Goal: Check status: Check status

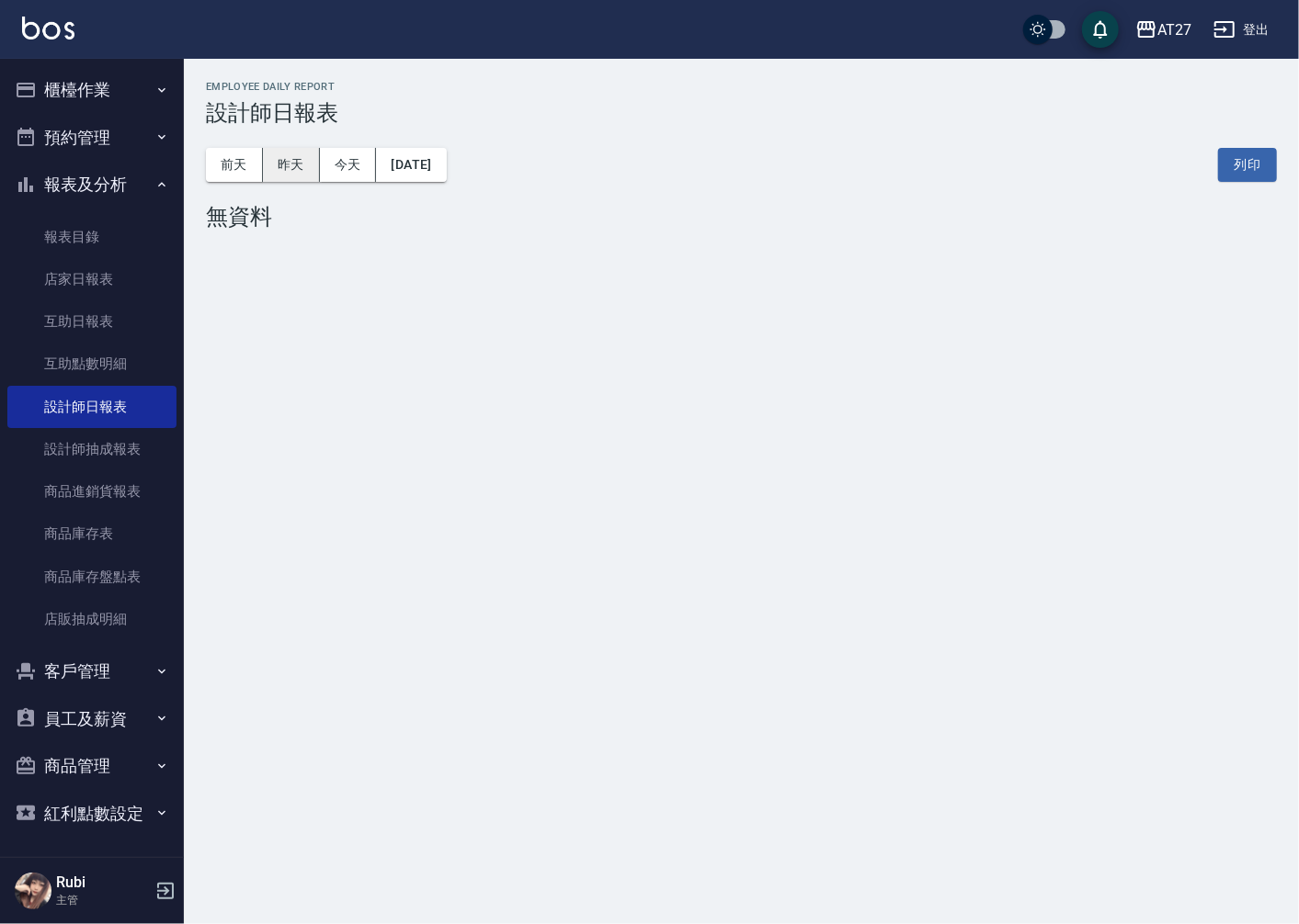
click at [282, 166] on button "昨天" at bounding box center [291, 165] width 57 height 34
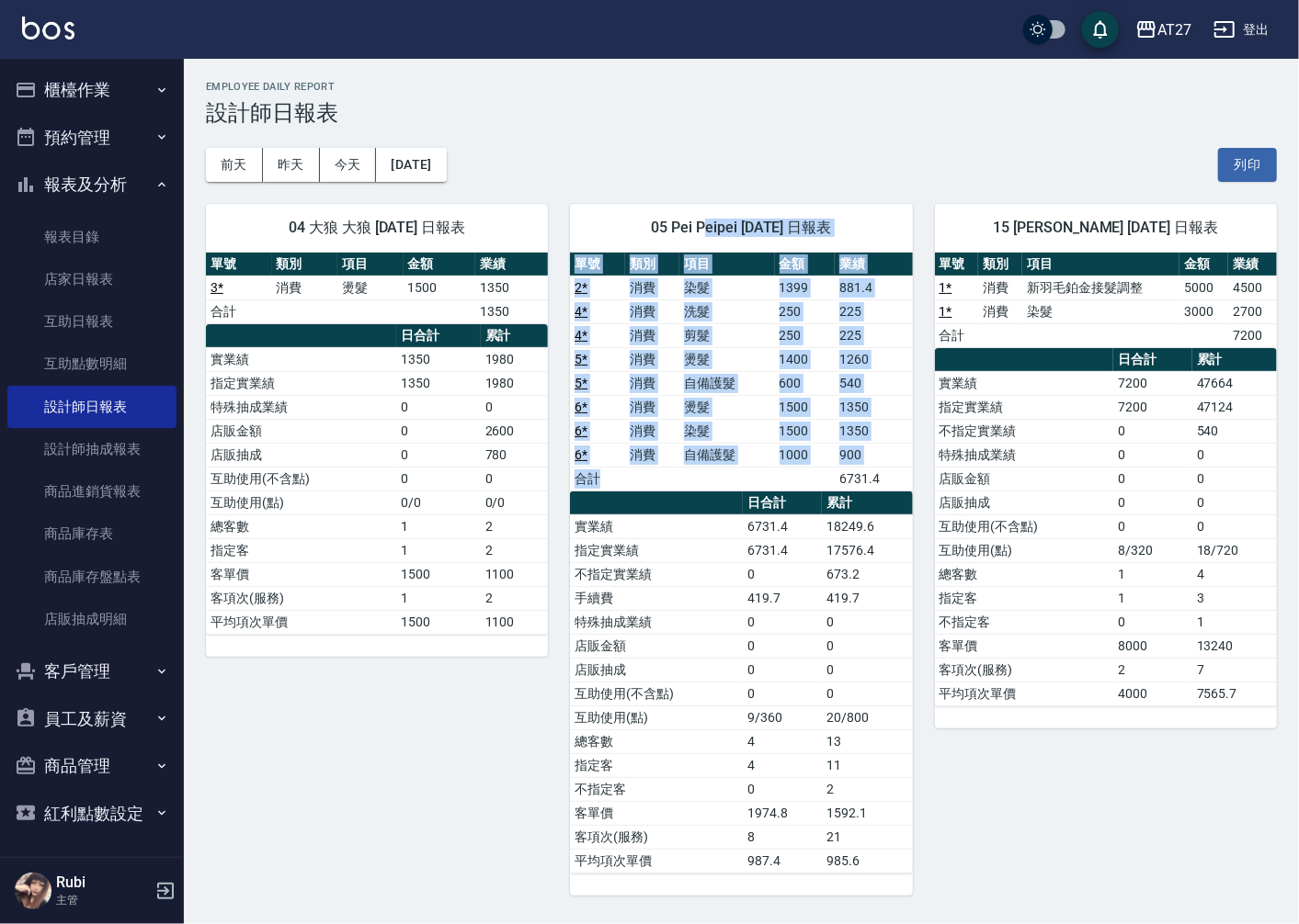
drag, startPoint x: 684, startPoint y: 214, endPoint x: 809, endPoint y: 489, distance: 302.1
click at [809, 489] on div "05 Pei Peipei [DATE] 日報表 單號 類別 項目 金額 業績 2 * 消費 染髮 1399 881.4 4 * 消費 洗髮 250 225 …" at bounding box center [740, 550] width 342 height 692
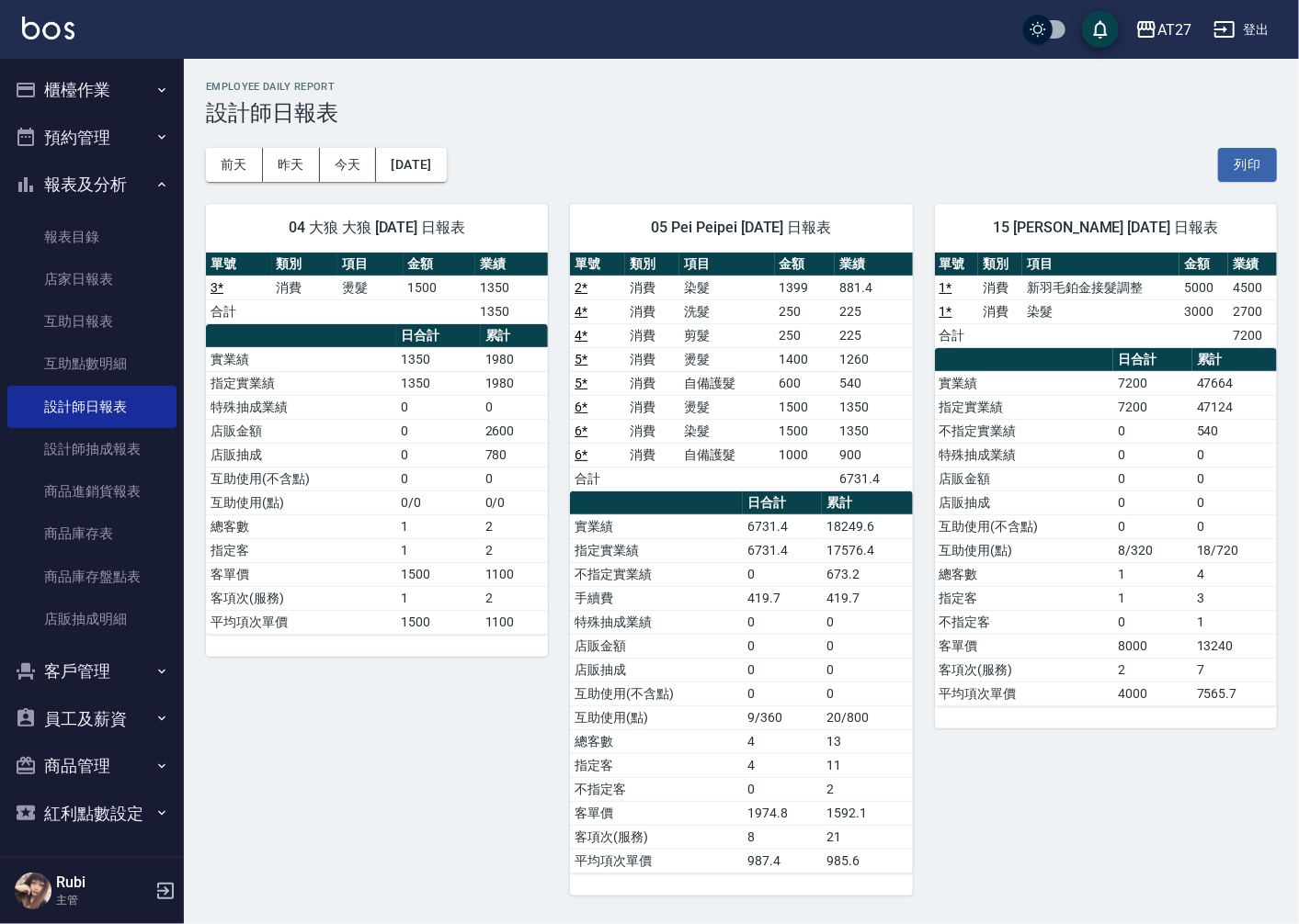
drag, startPoint x: 809, startPoint y: 489, endPoint x: 811, endPoint y: 598, distance: 109.0
click at [813, 603] on td "419.7" at bounding box center [782, 598] width 79 height 24
drag, startPoint x: 777, startPoint y: 550, endPoint x: 769, endPoint y: 538, distance: 14.4
click at [769, 538] on tbody "實業績 6731.4 18249.6 指定實業績 6731.4 17576.4 不指定實業績 0 673.2 手續費 419.7 419.7 特殊抽成業績 0…" at bounding box center [740, 694] width 342 height 358
drag, startPoint x: 769, startPoint y: 538, endPoint x: 754, endPoint y: 525, distance: 19.8
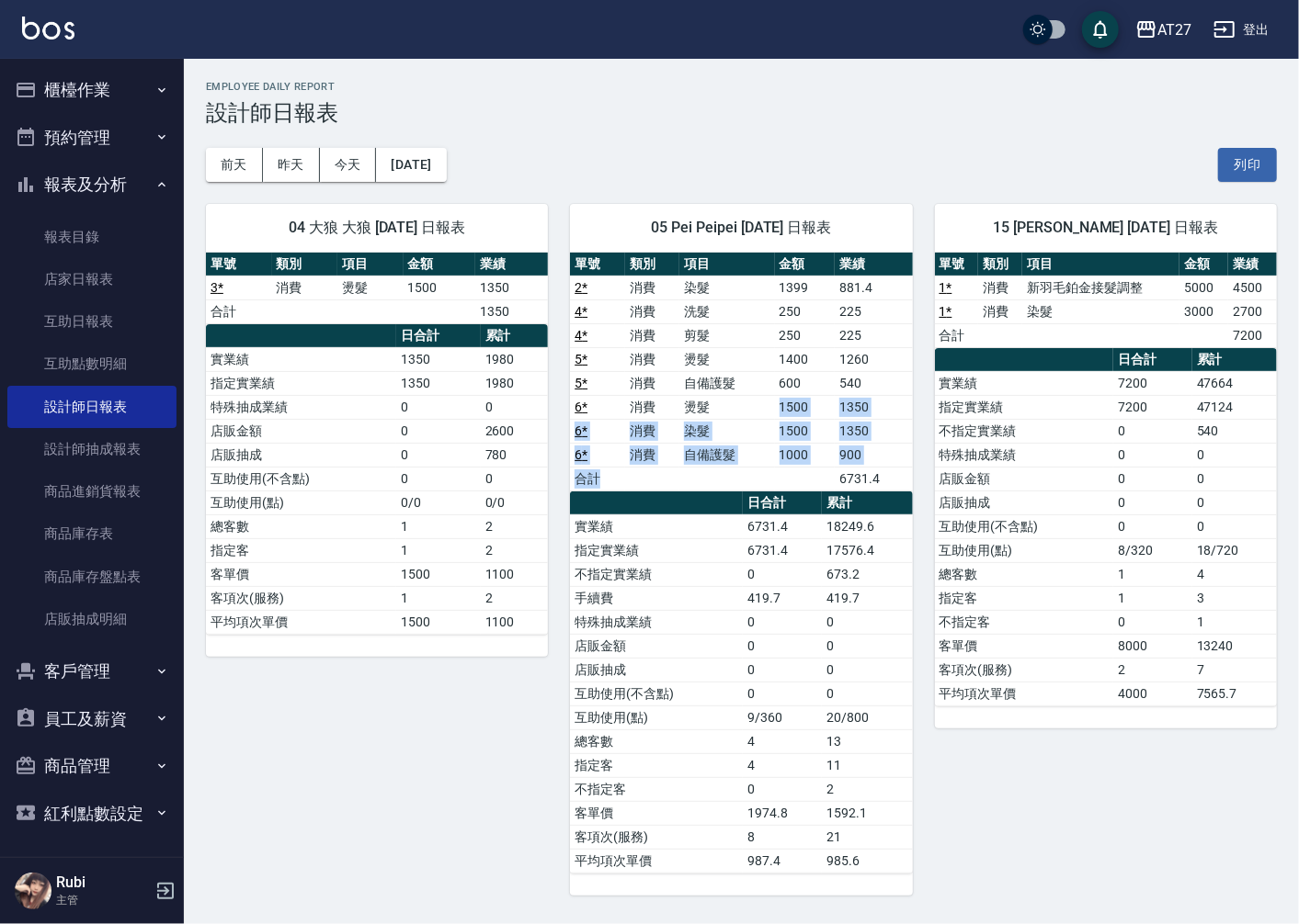
click at [754, 525] on div "單號 類別 項目 金額 業績 2 * 消費 染髮 1399 881.4 4 * 消費 洗髮 250 225 4 * 消費 剪髮 250 225 5 * 消費 …" at bounding box center [740, 564] width 342 height 621
drag, startPoint x: 754, startPoint y: 525, endPoint x: 755, endPoint y: 556, distance: 31.0
click at [755, 556] on td "6731.4" at bounding box center [782, 551] width 79 height 24
